Goal: Check status

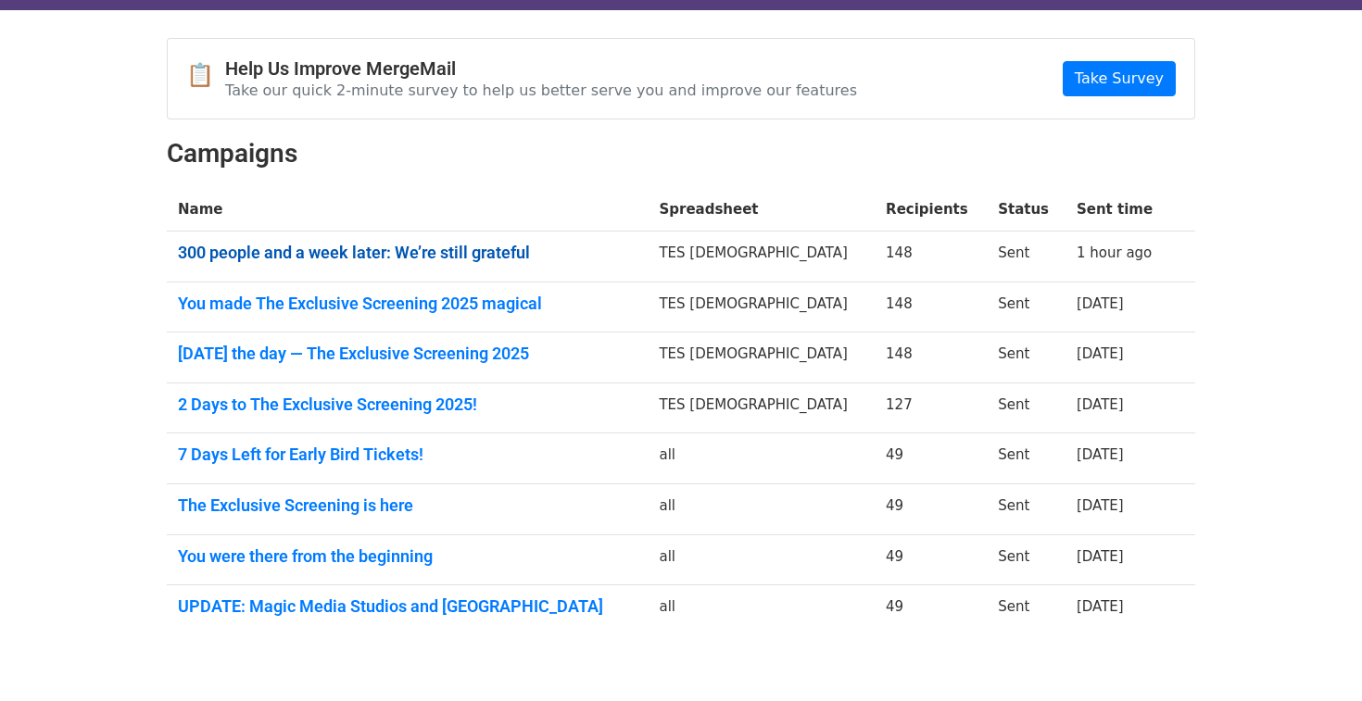
click at [480, 252] on link "300 people and a week later: We’re still grateful" at bounding box center [407, 253] width 459 height 20
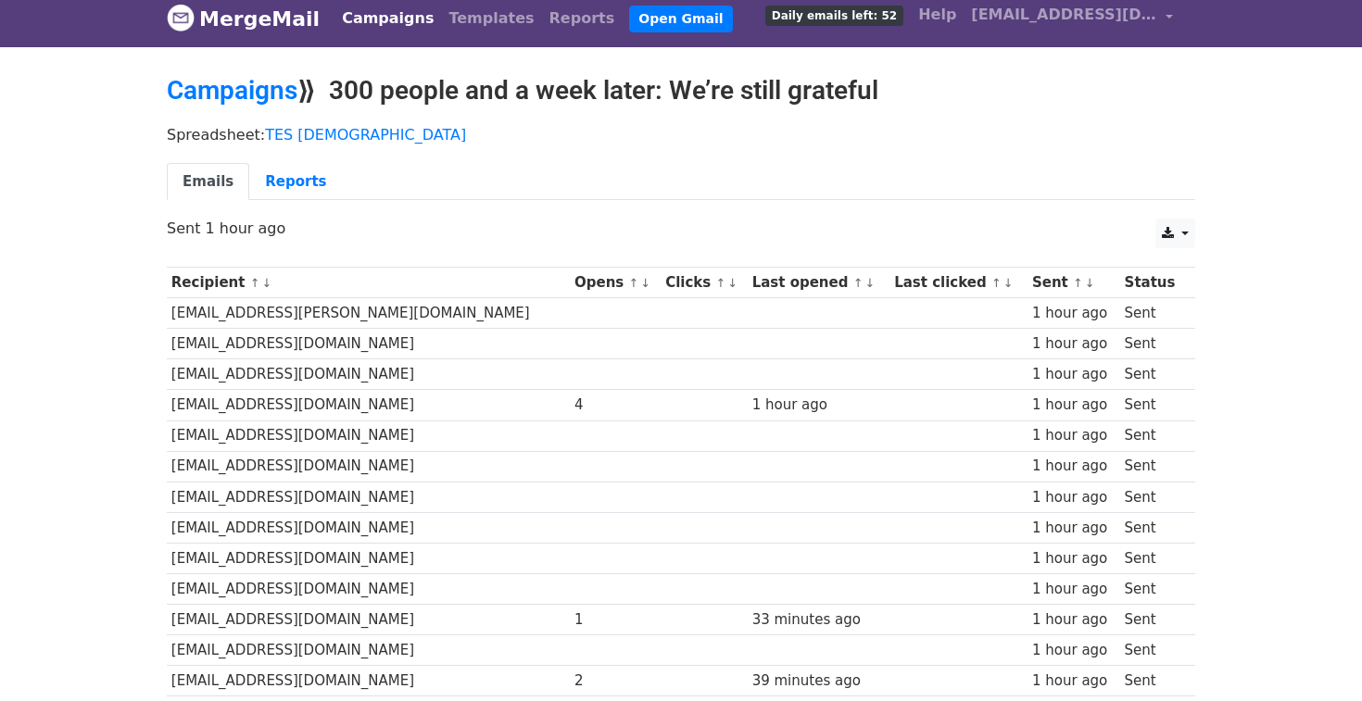
scroll to position [12, 0]
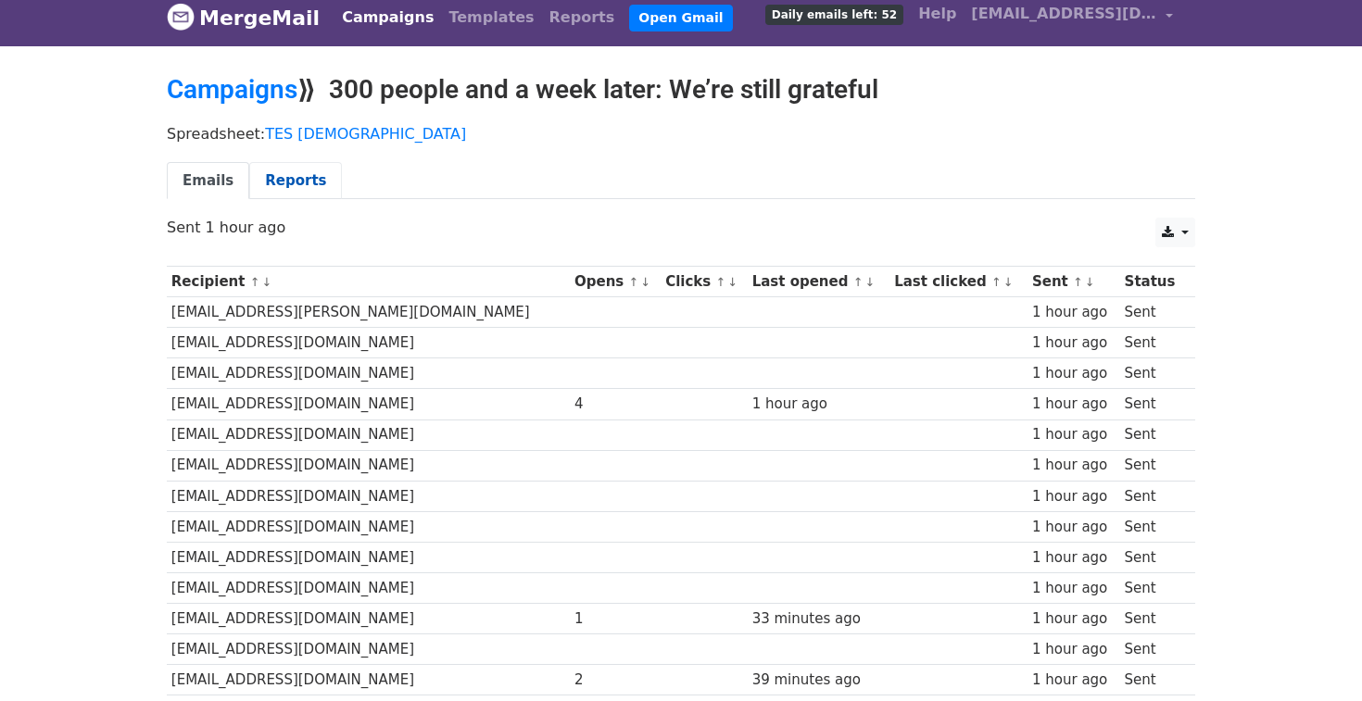
click at [298, 183] on link "Reports" at bounding box center [295, 181] width 93 height 38
